Goal: Information Seeking & Learning: Learn about a topic

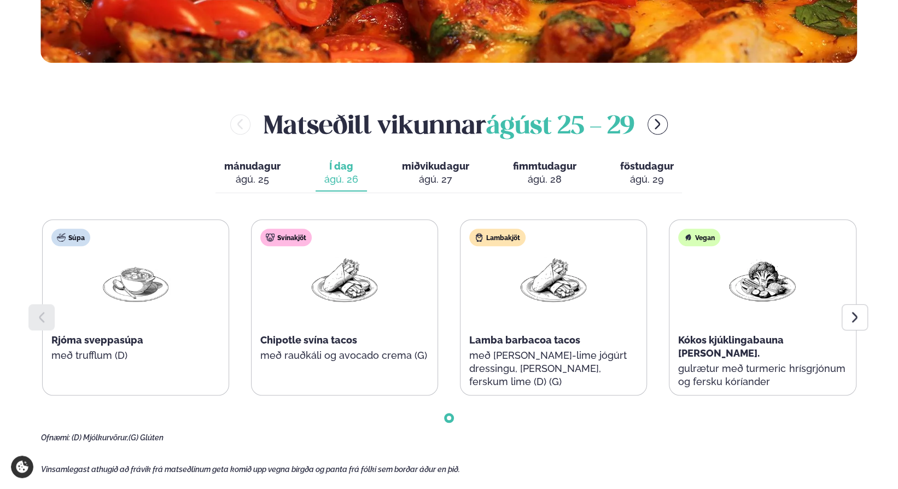
scroll to position [437, 0]
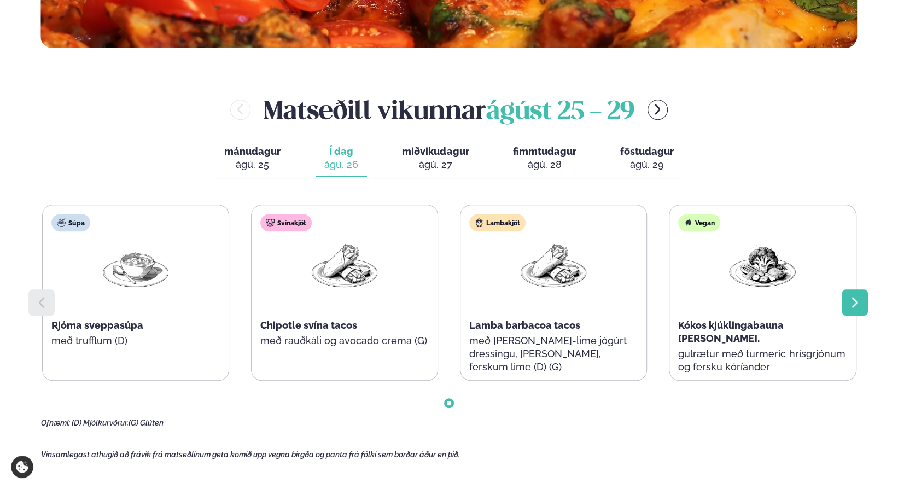
click at [858, 303] on icon at bounding box center [854, 302] width 13 height 13
click at [859, 301] on icon at bounding box center [854, 302] width 13 height 13
click at [671, 110] on div "Matseðill vikunnar [DATE] - [DATE]" at bounding box center [449, 110] width 816 height 36
click at [664, 107] on icon "menu-btn-right" at bounding box center [656, 109] width 13 height 13
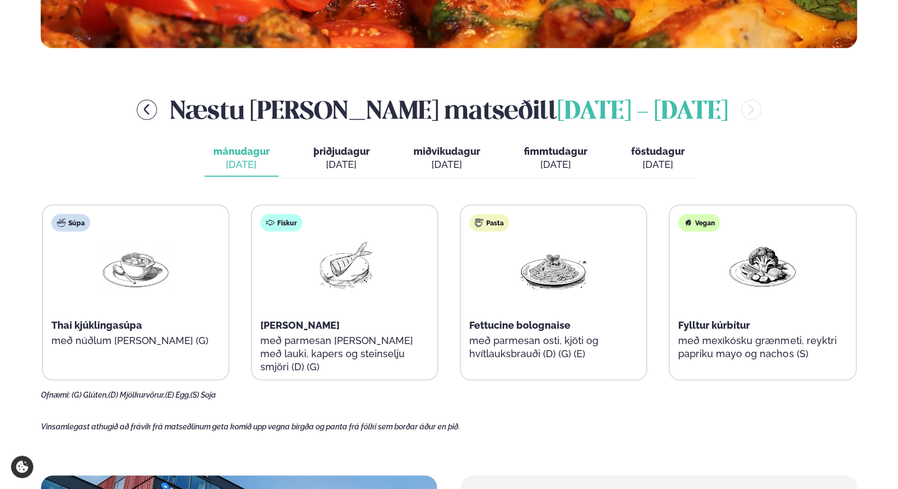
click at [349, 168] on div "[DATE]" at bounding box center [341, 164] width 56 height 13
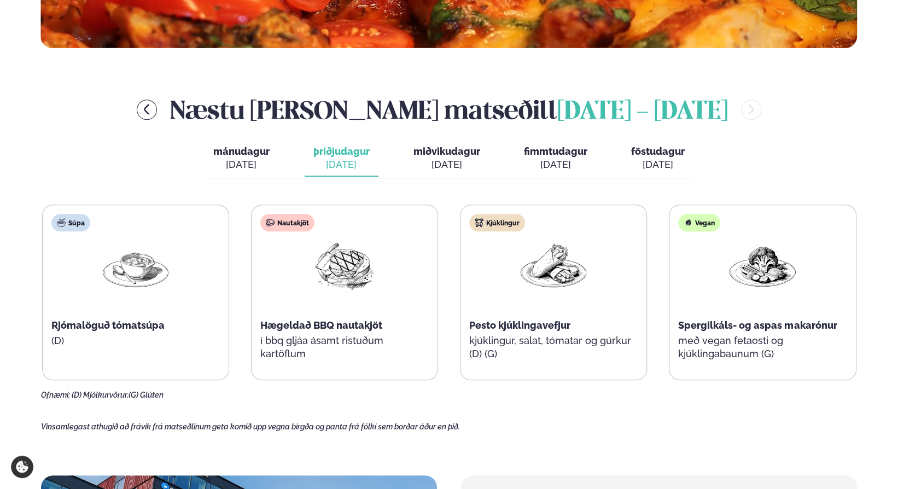
click at [449, 155] on span "miðvikudagur" at bounding box center [446, 150] width 67 height 11
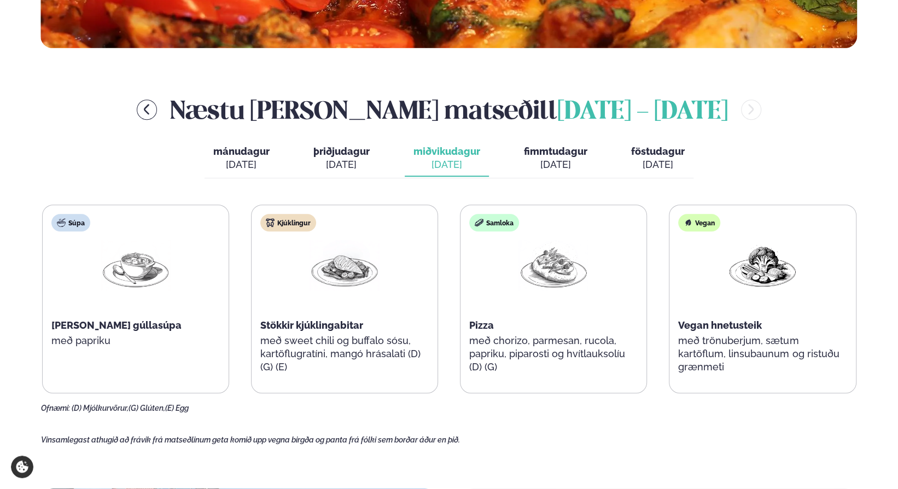
click at [581, 155] on span "fimmtudagur" at bounding box center [555, 150] width 63 height 11
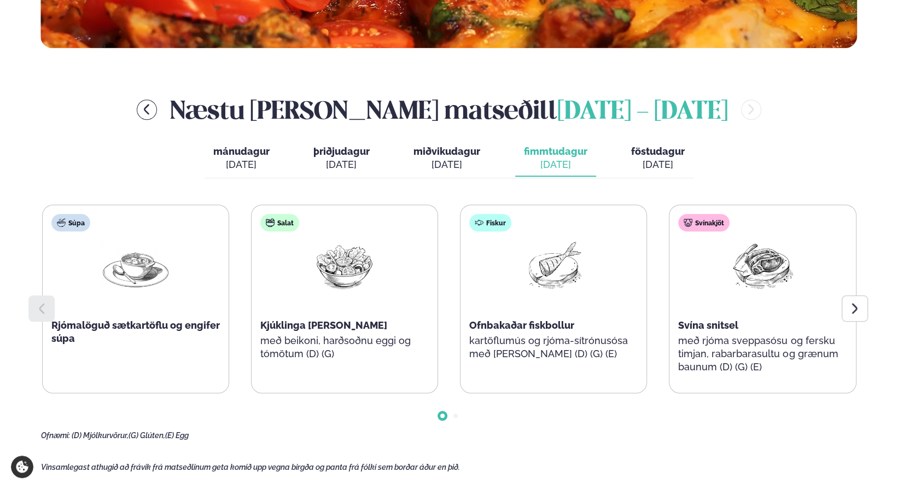
click at [646, 161] on div "[DATE]" at bounding box center [658, 164] width 54 height 13
